Goal: Task Accomplishment & Management: Manage account settings

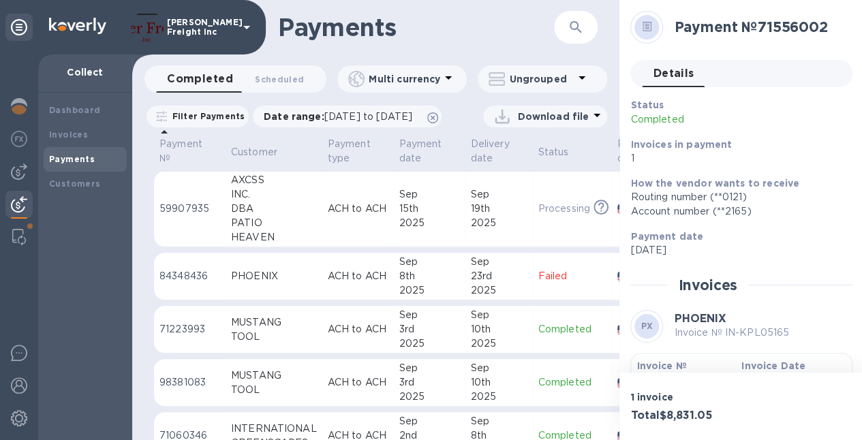
scroll to position [587, 146]
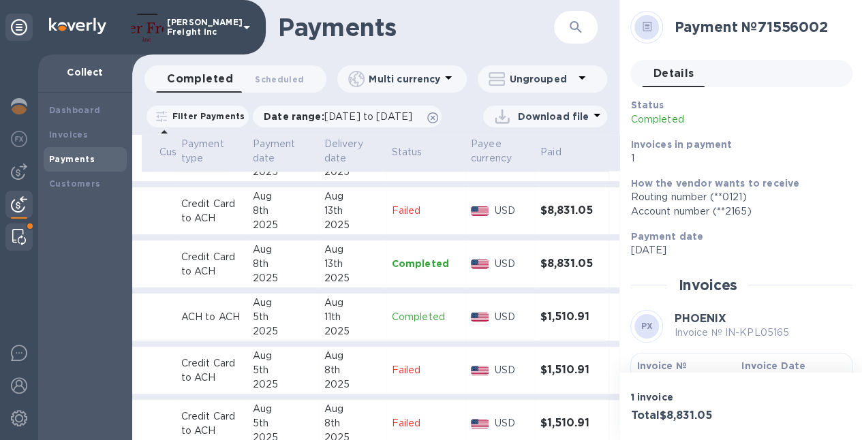
click at [29, 225] on div at bounding box center [19, 236] width 25 height 27
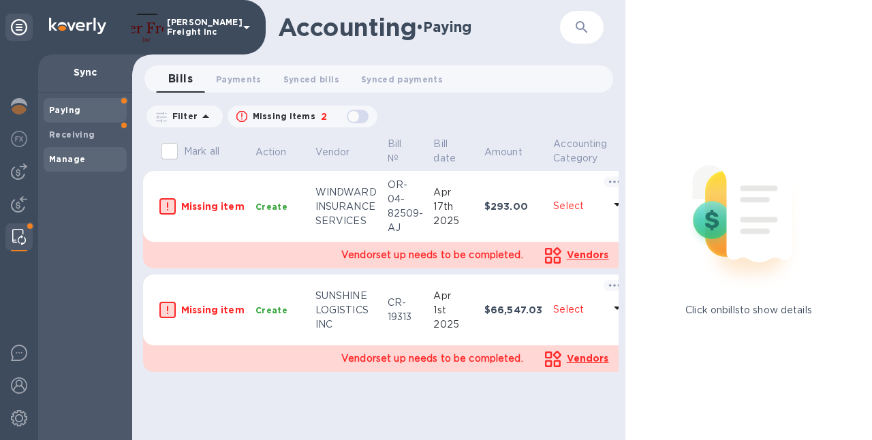
click at [57, 159] on b "Manage" at bounding box center [67, 159] width 36 height 10
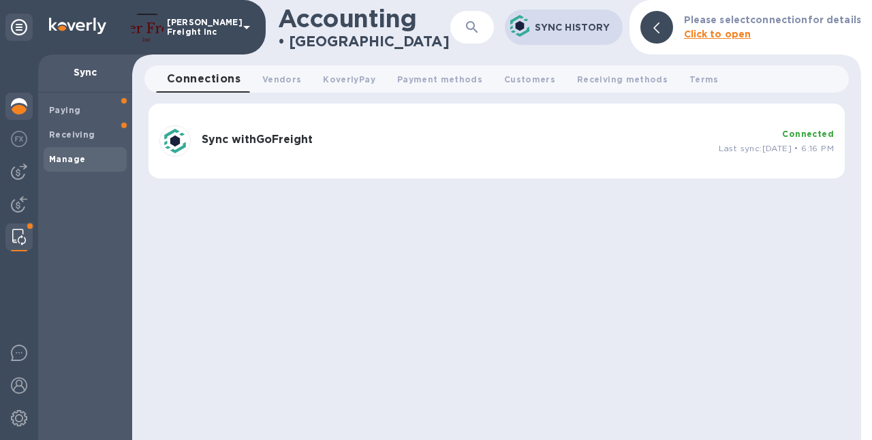
click at [16, 99] on img at bounding box center [19, 106] width 16 height 16
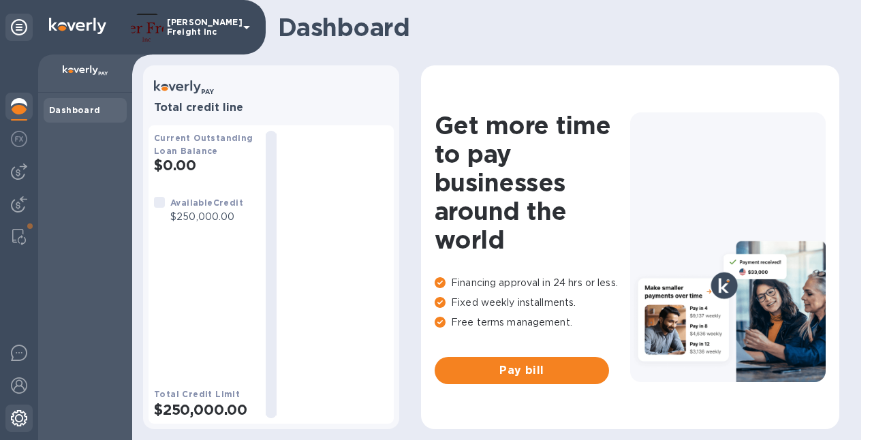
click at [18, 420] on img at bounding box center [19, 418] width 16 height 16
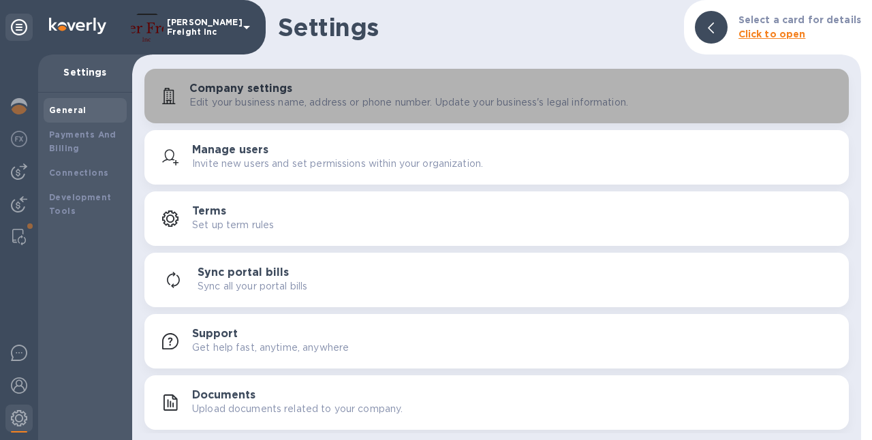
click at [260, 100] on p "Edit your business name, address or phone number. Update your business's legal …" at bounding box center [408, 102] width 439 height 14
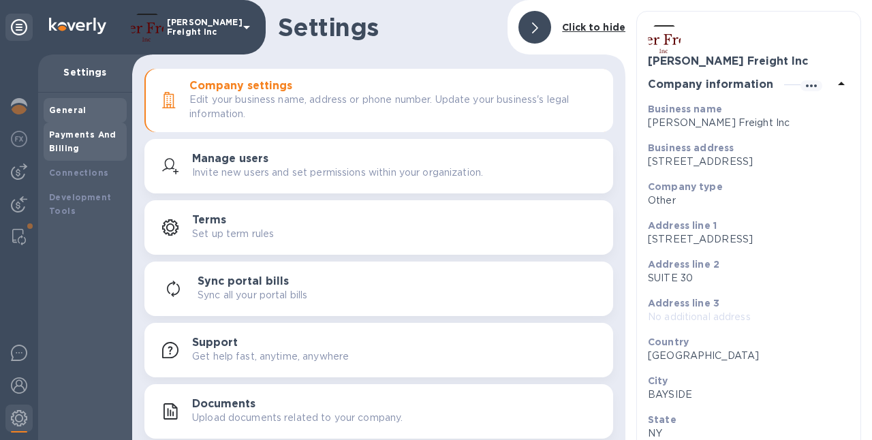
click at [87, 138] on b "Payments And Billing" at bounding box center [82, 141] width 67 height 24
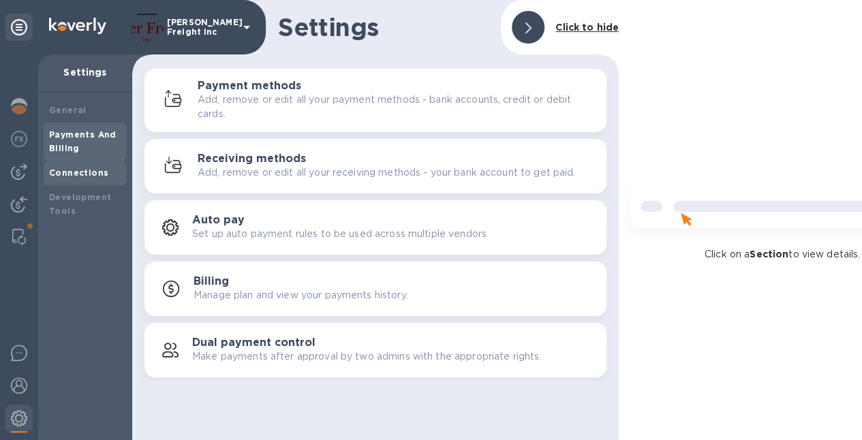
click at [87, 173] on b "Connections" at bounding box center [78, 173] width 59 height 10
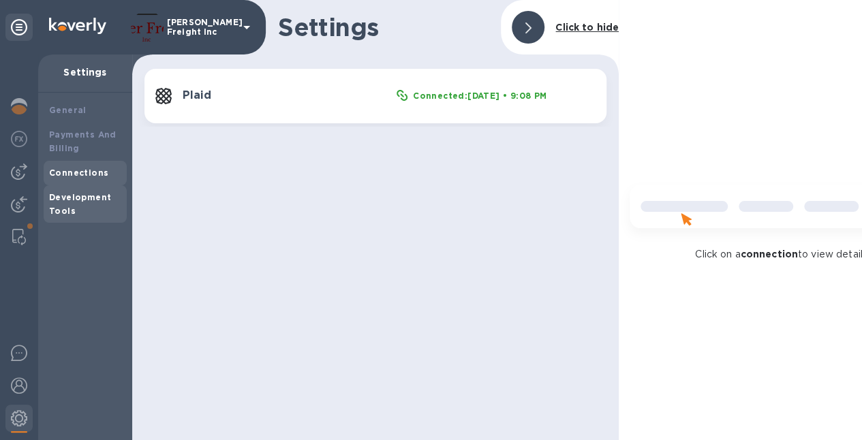
click at [87, 202] on div "Development Tools" at bounding box center [85, 204] width 72 height 27
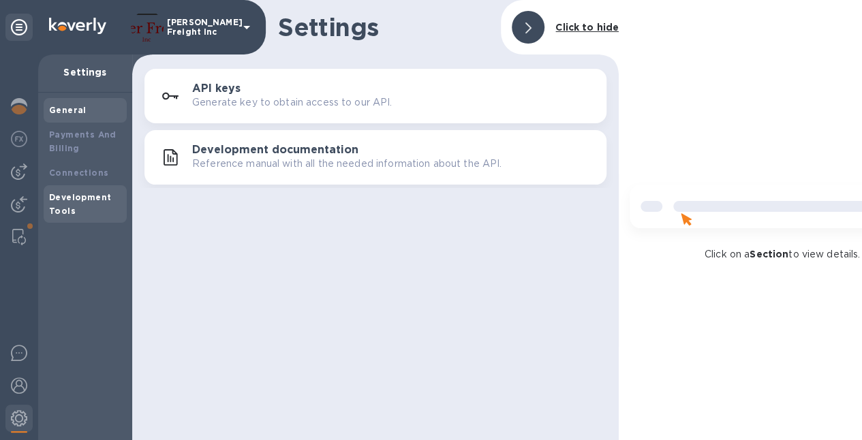
click at [65, 118] on div "General" at bounding box center [85, 110] width 83 height 25
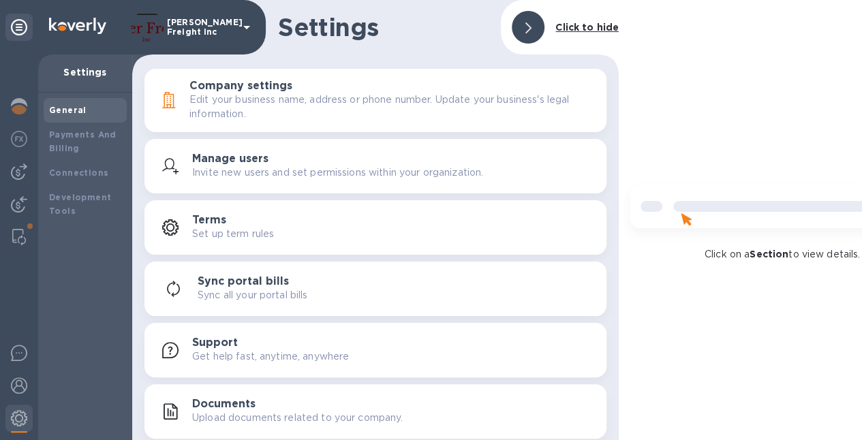
click at [78, 75] on p "Settings" at bounding box center [85, 72] width 72 height 14
click at [66, 136] on b "Payments And Billing" at bounding box center [82, 141] width 67 height 24
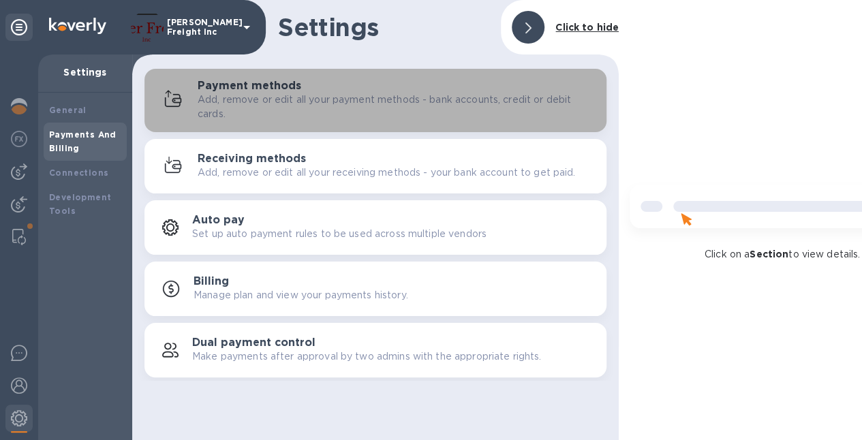
click at [260, 93] on p "Add, remove or edit all your payment methods - bank accounts, credit or debit c…" at bounding box center [397, 107] width 398 height 29
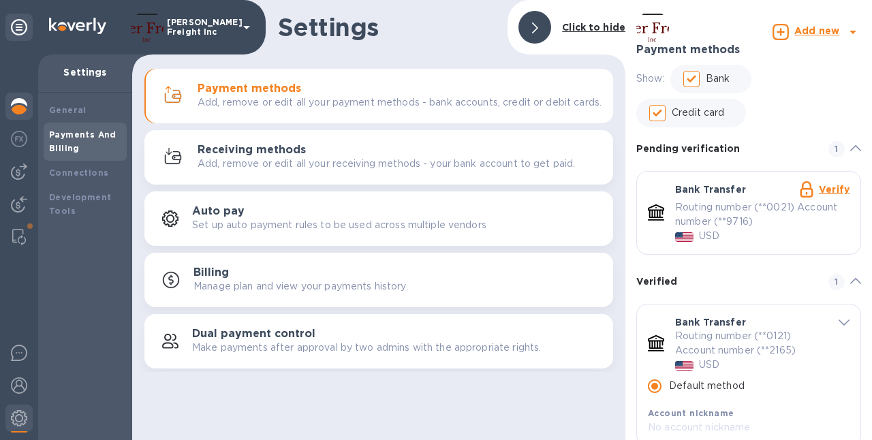
click at [20, 100] on img at bounding box center [19, 106] width 16 height 16
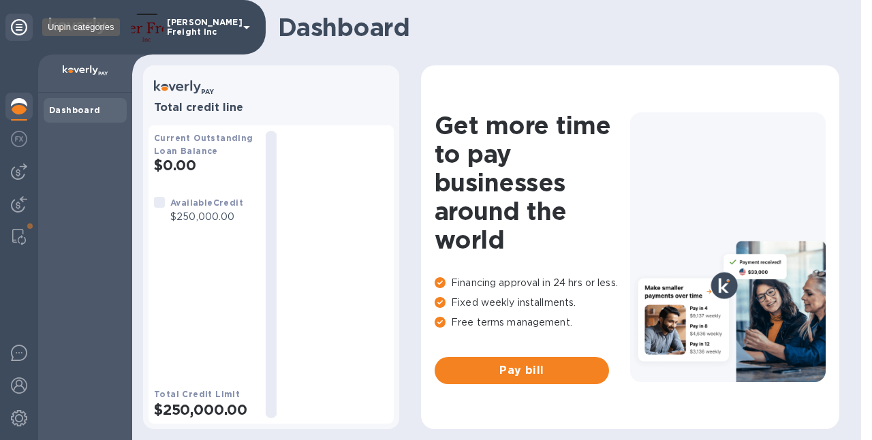
click at [18, 31] on icon at bounding box center [19, 27] width 16 height 16
